Goal: Task Accomplishment & Management: Complete application form

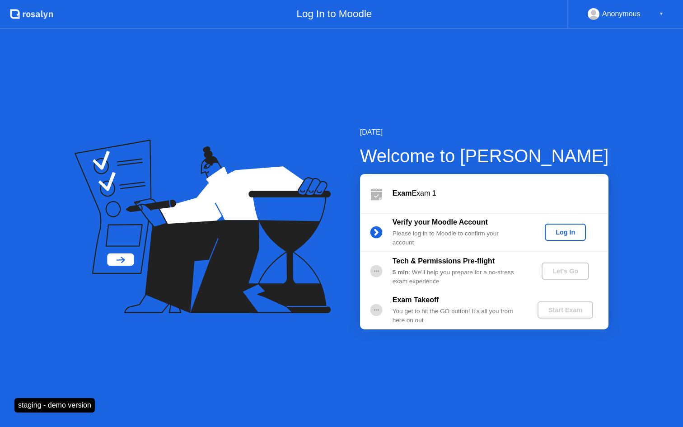
click at [563, 229] on div "Log In" at bounding box center [565, 231] width 34 height 7
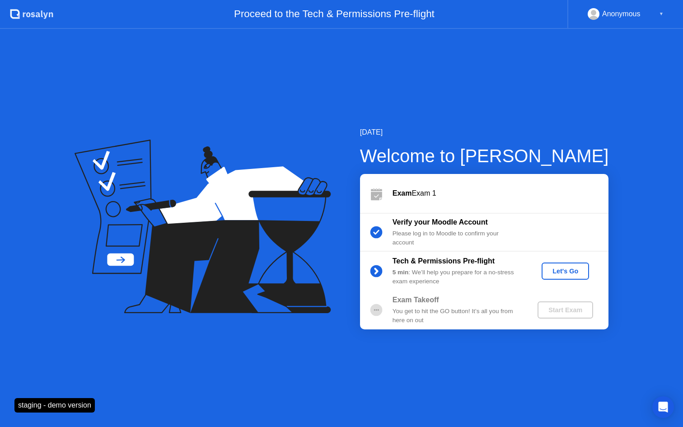
click at [545, 274] on button "Let's Go" at bounding box center [564, 270] width 47 height 17
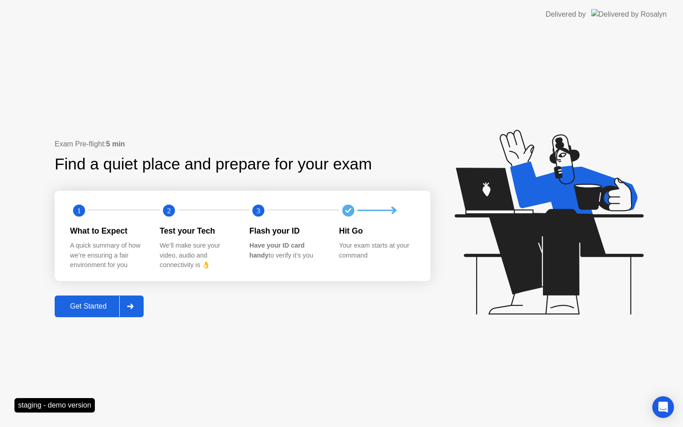
click at [105, 302] on div "Get Started" at bounding box center [88, 306] width 62 height 8
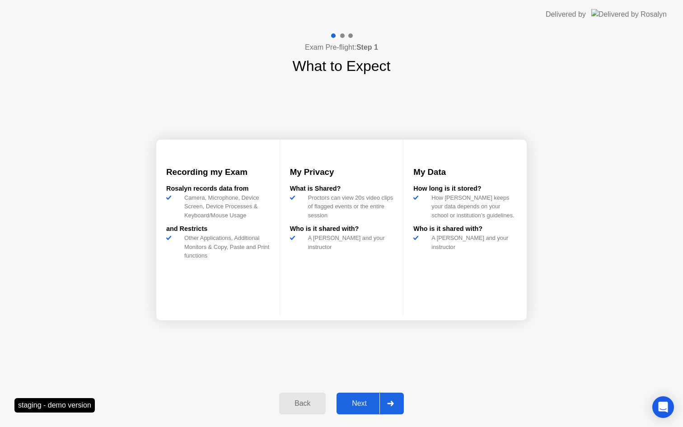
click at [358, 396] on button "Next" at bounding box center [369, 403] width 67 height 22
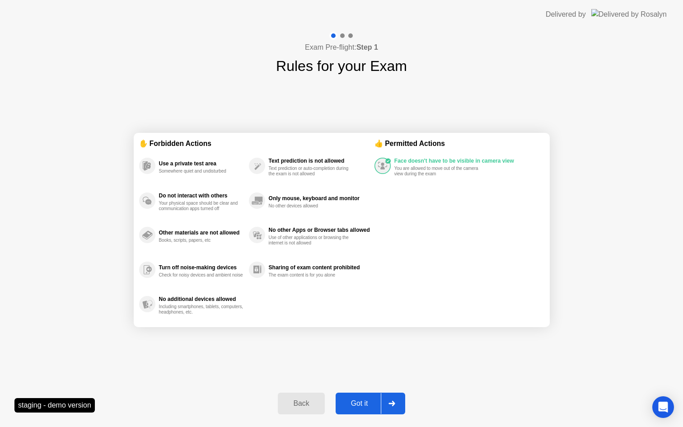
click at [358, 393] on button "Got it" at bounding box center [371, 403] width 70 height 22
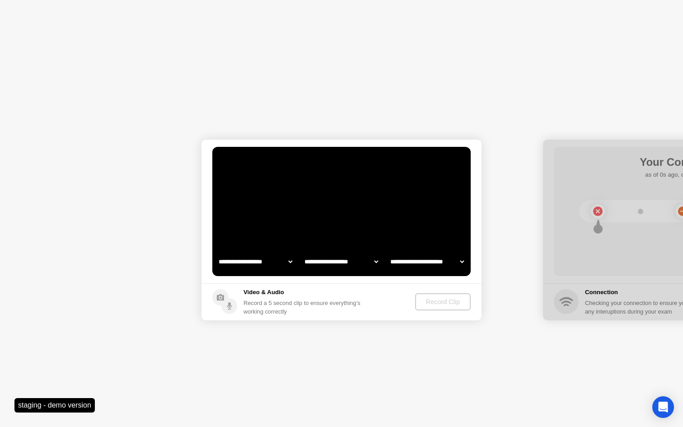
select select "**********"
select select "*******"
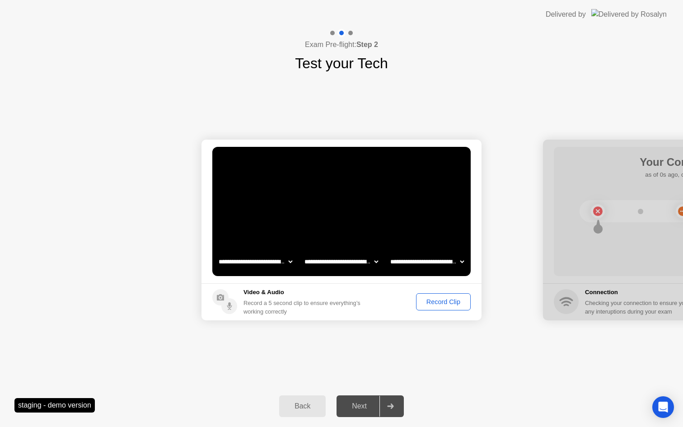
click at [440, 301] on div "Record Clip" at bounding box center [443, 301] width 48 height 7
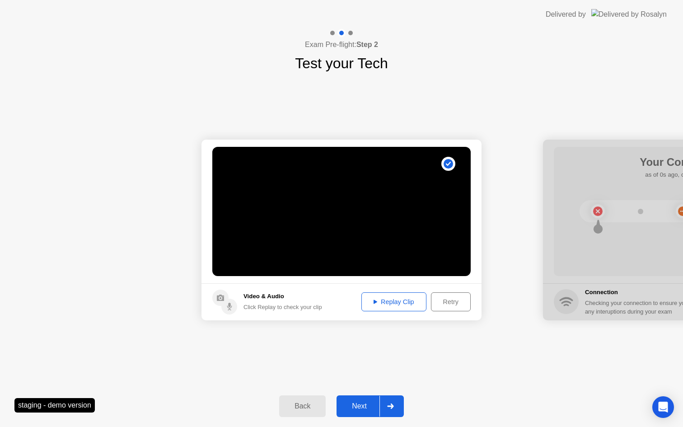
click at [362, 405] on div "Next" at bounding box center [359, 406] width 40 height 8
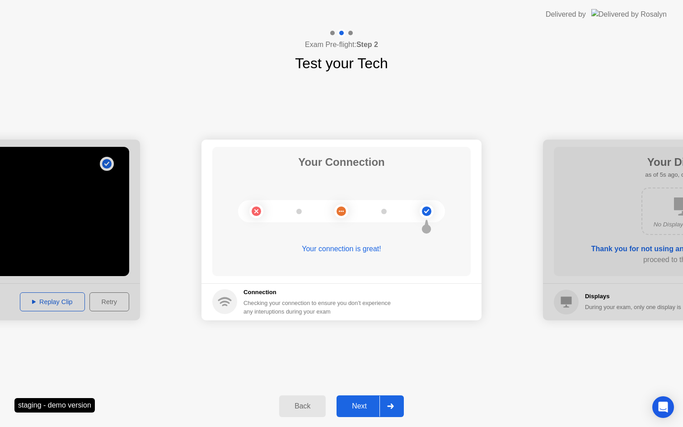
click at [362, 405] on div "Next" at bounding box center [359, 406] width 40 height 8
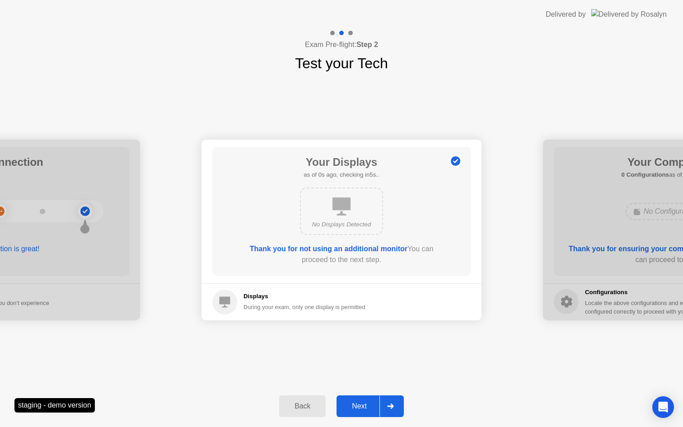
click at [362, 405] on div "Next" at bounding box center [359, 406] width 40 height 8
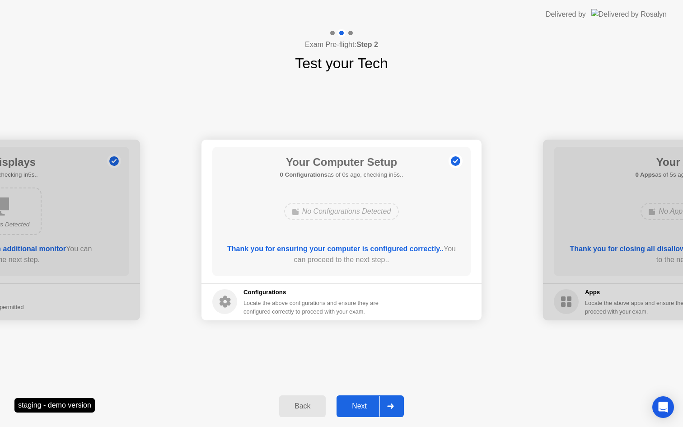
click at [362, 405] on div "Next" at bounding box center [359, 406] width 40 height 8
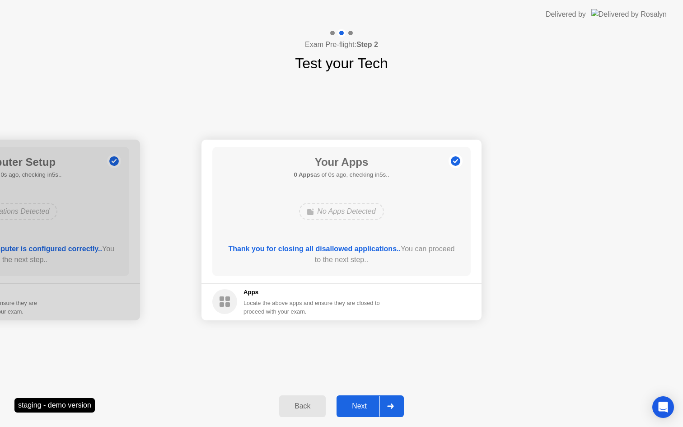
click at [362, 405] on div "Next" at bounding box center [359, 406] width 40 height 8
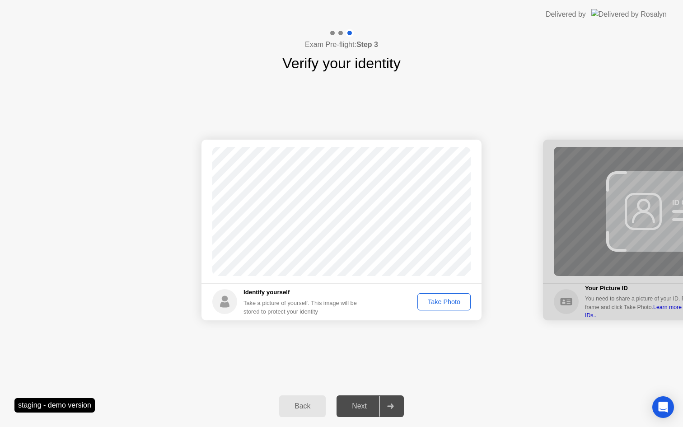
click at [441, 305] on div "Take Photo" at bounding box center [443, 301] width 47 height 7
click at [371, 402] on div "Next" at bounding box center [359, 406] width 40 height 8
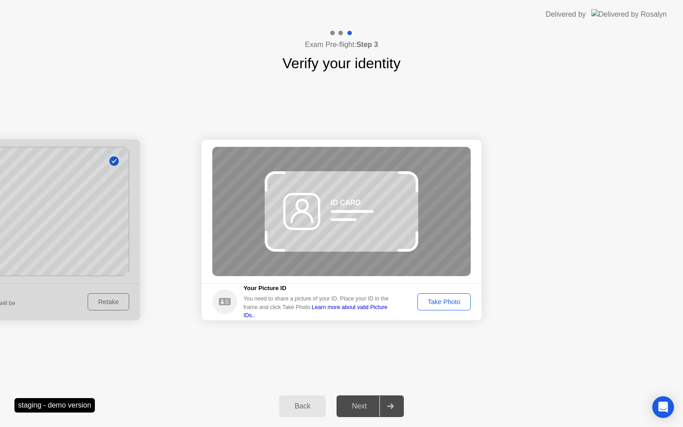
click at [442, 293] on button "Take Photo" at bounding box center [443, 301] width 53 height 17
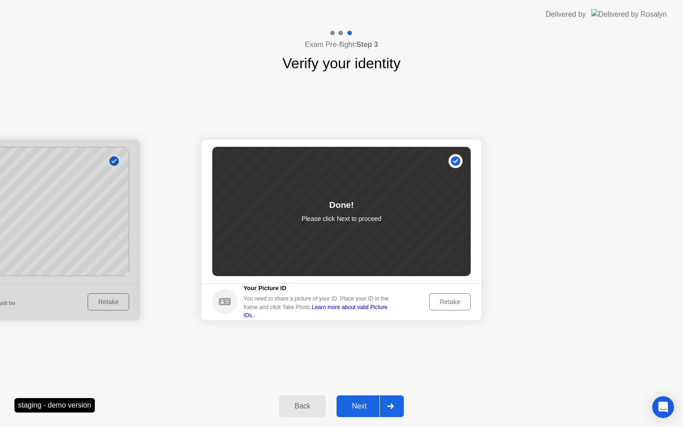
click at [364, 395] on button "Next" at bounding box center [369, 406] width 67 height 22
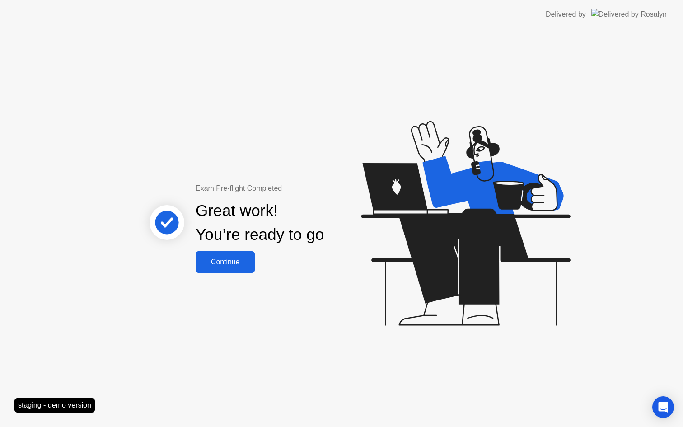
click at [233, 263] on div "Continue" at bounding box center [225, 262] width 54 height 8
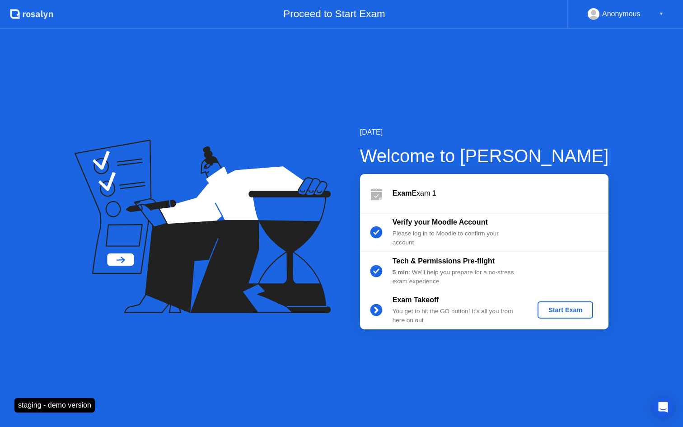
click at [569, 312] on div "Start Exam" at bounding box center [565, 309] width 48 height 7
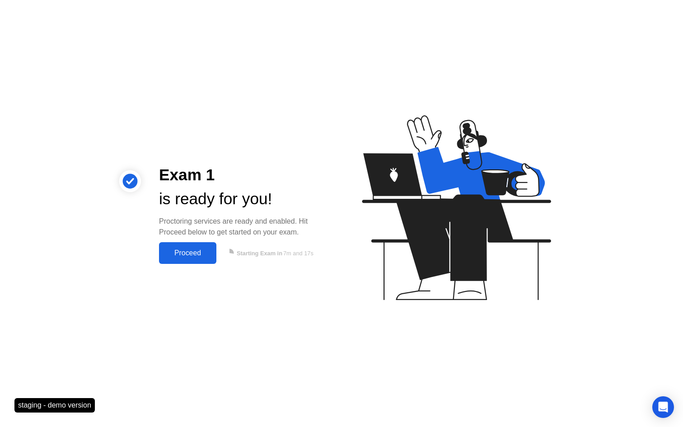
click at [197, 257] on div "Proceed" at bounding box center [188, 253] width 52 height 8
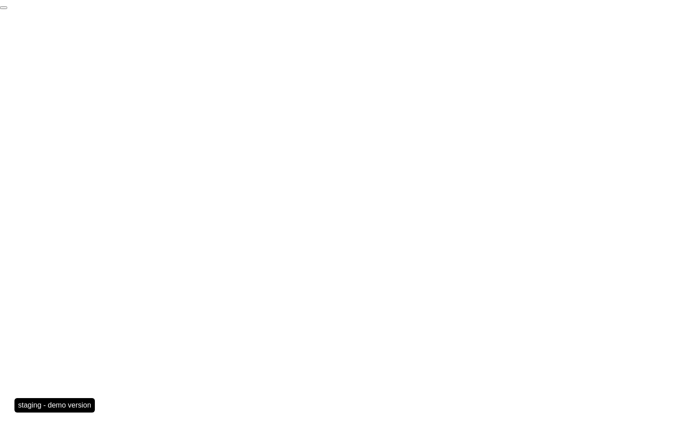
click div "End Proctoring Session"
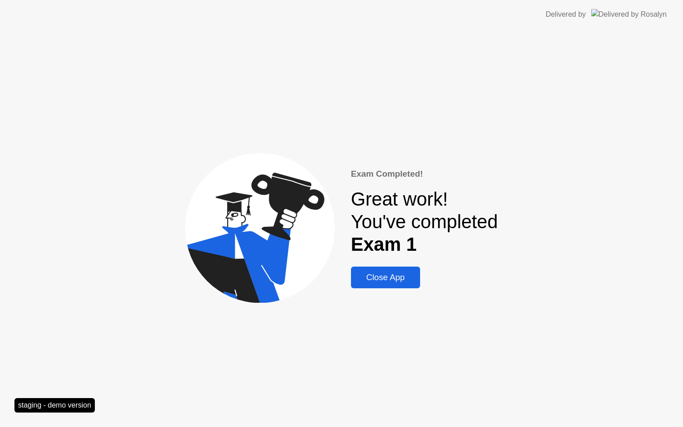
click at [401, 290] on div "Exam Completed! Great work! You've completed Exam 1 Close App" at bounding box center [341, 228] width 683 height 398
click at [397, 282] on div "Close App" at bounding box center [386, 277] width 64 height 10
